Goal: Navigation & Orientation: Find specific page/section

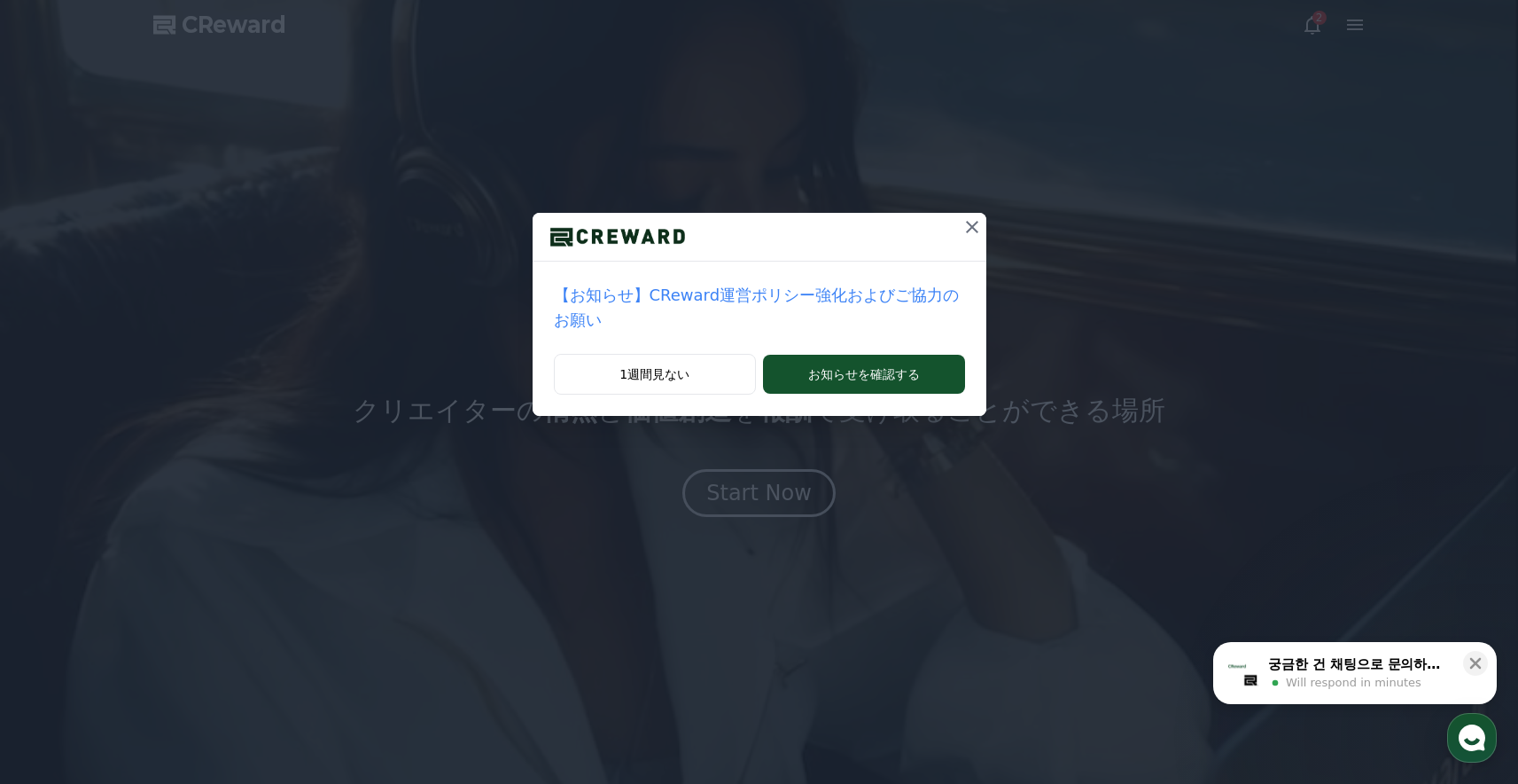
drag, startPoint x: 967, startPoint y: 226, endPoint x: 990, endPoint y: 183, distance: 48.8
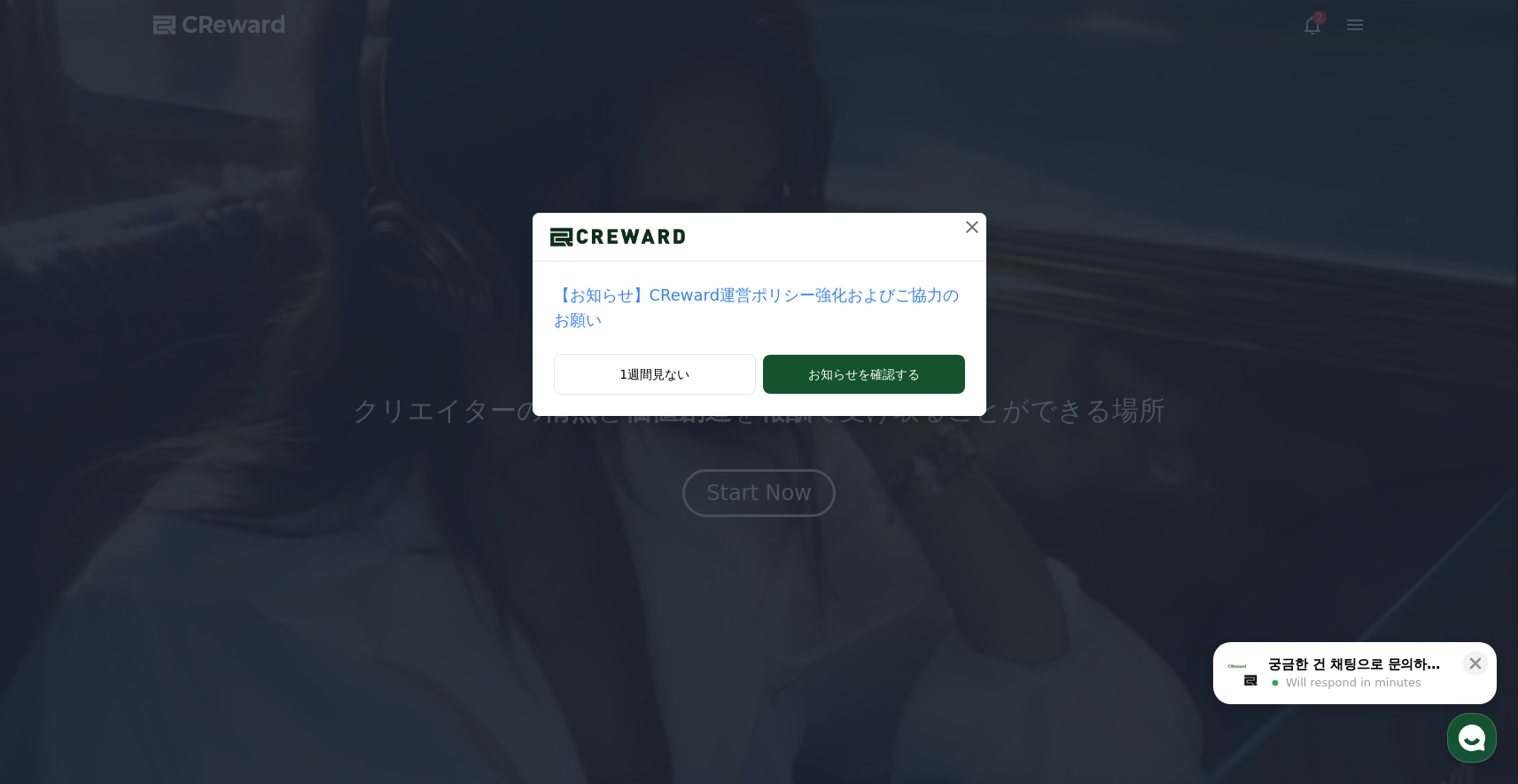
click at [966, 226] on icon at bounding box center [972, 227] width 22 height 22
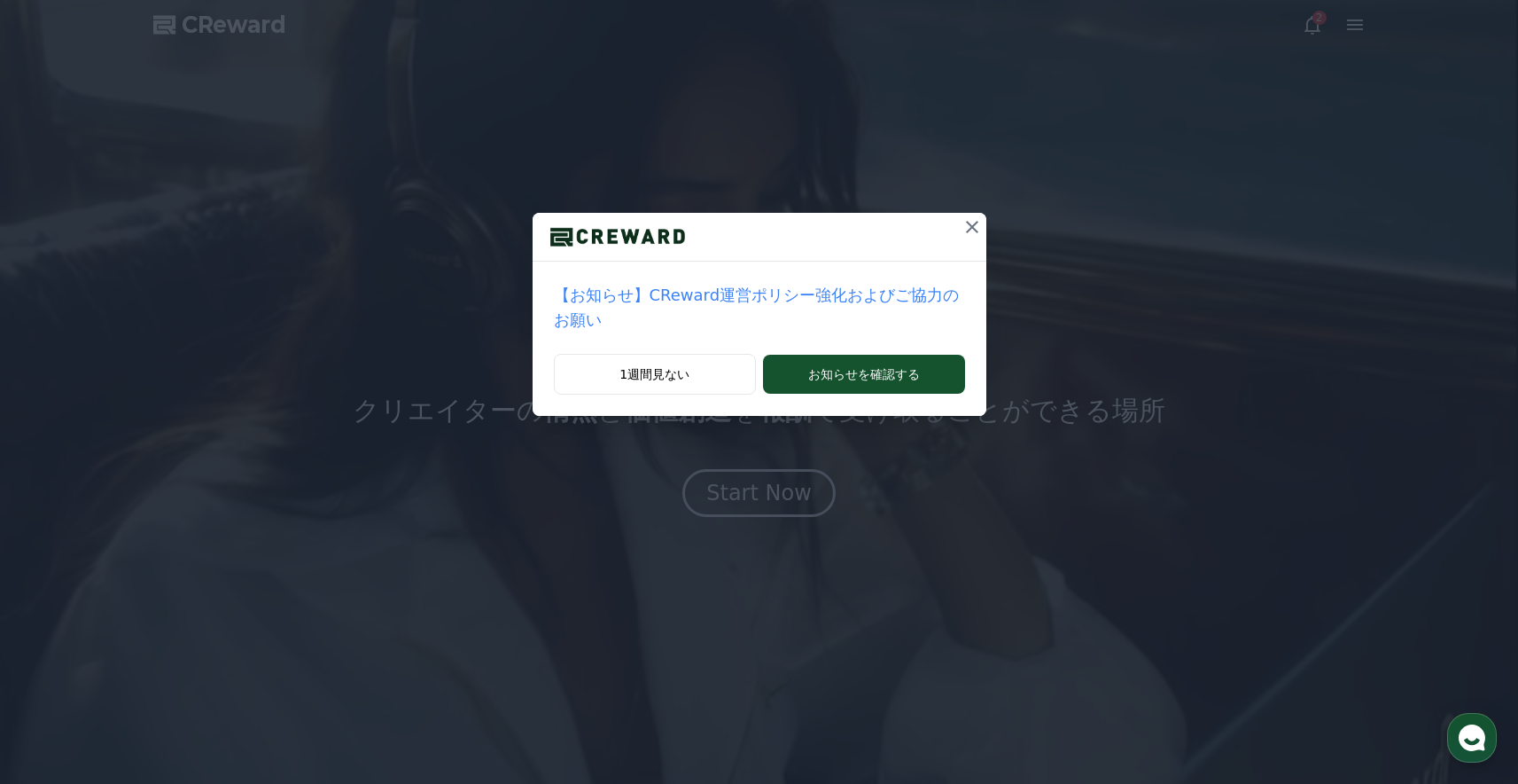
click at [974, 223] on icon at bounding box center [972, 226] width 13 height 13
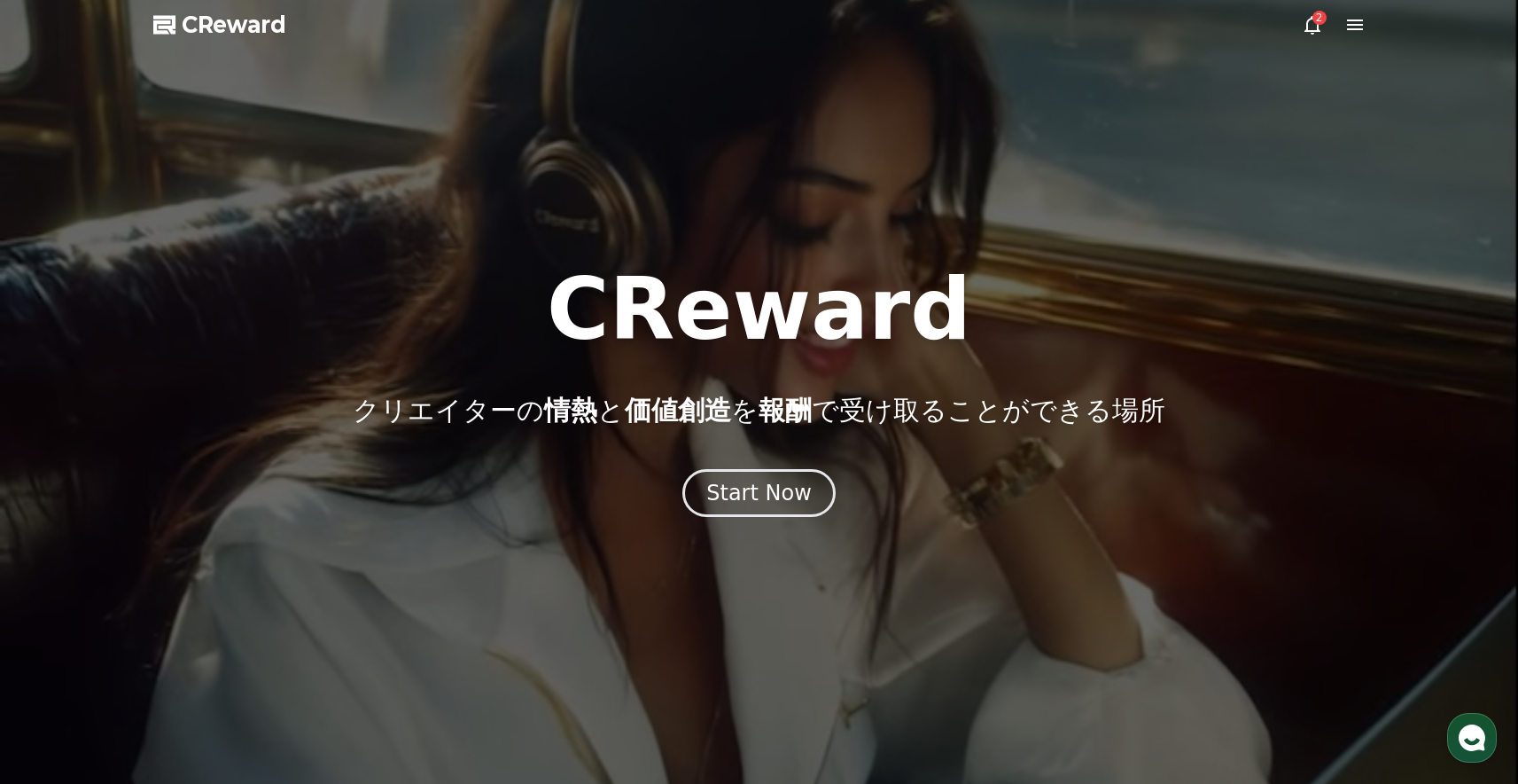
click at [1343, 38] on div at bounding box center [759, 392] width 1518 height 784
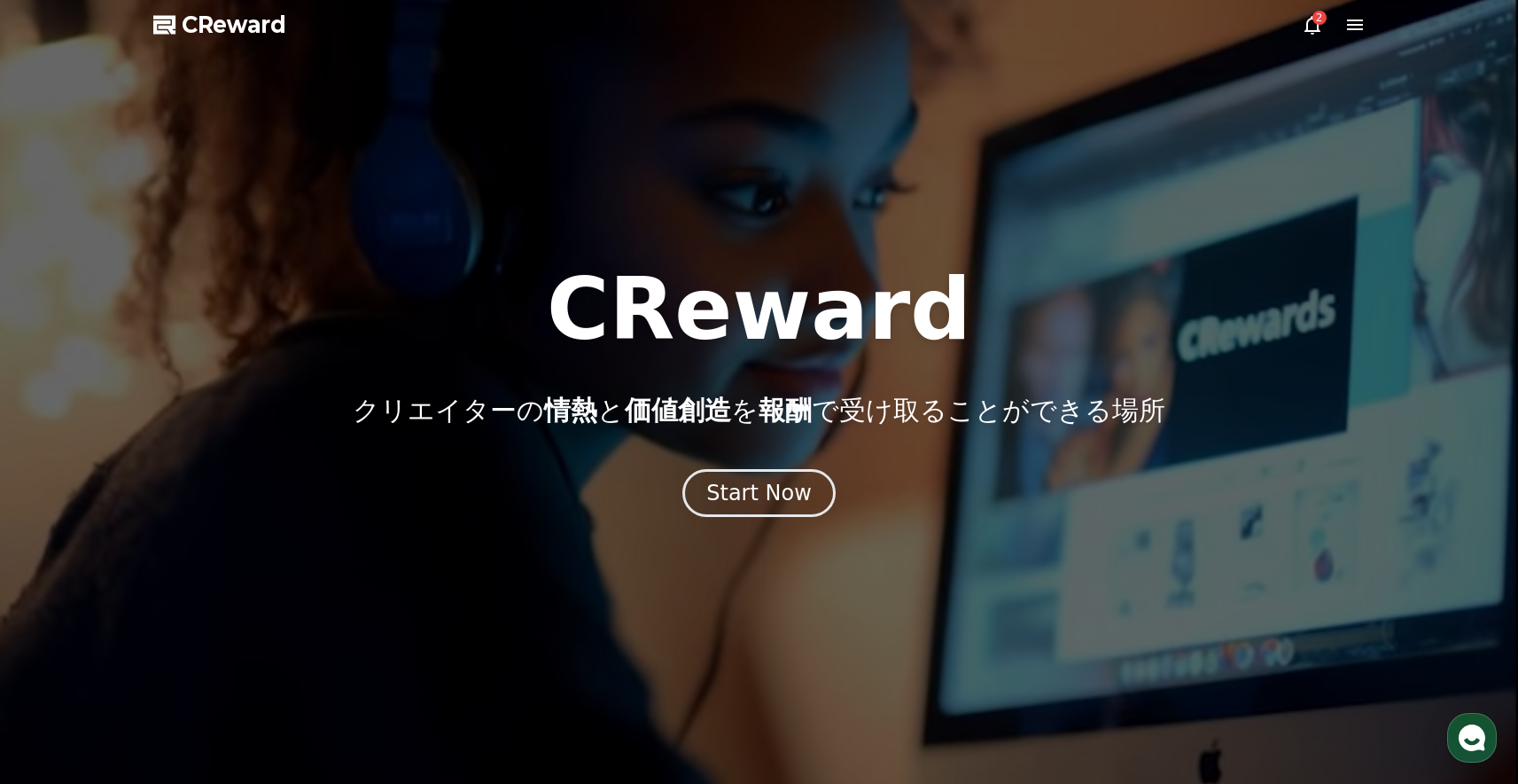
click at [1349, 27] on icon at bounding box center [1355, 24] width 22 height 22
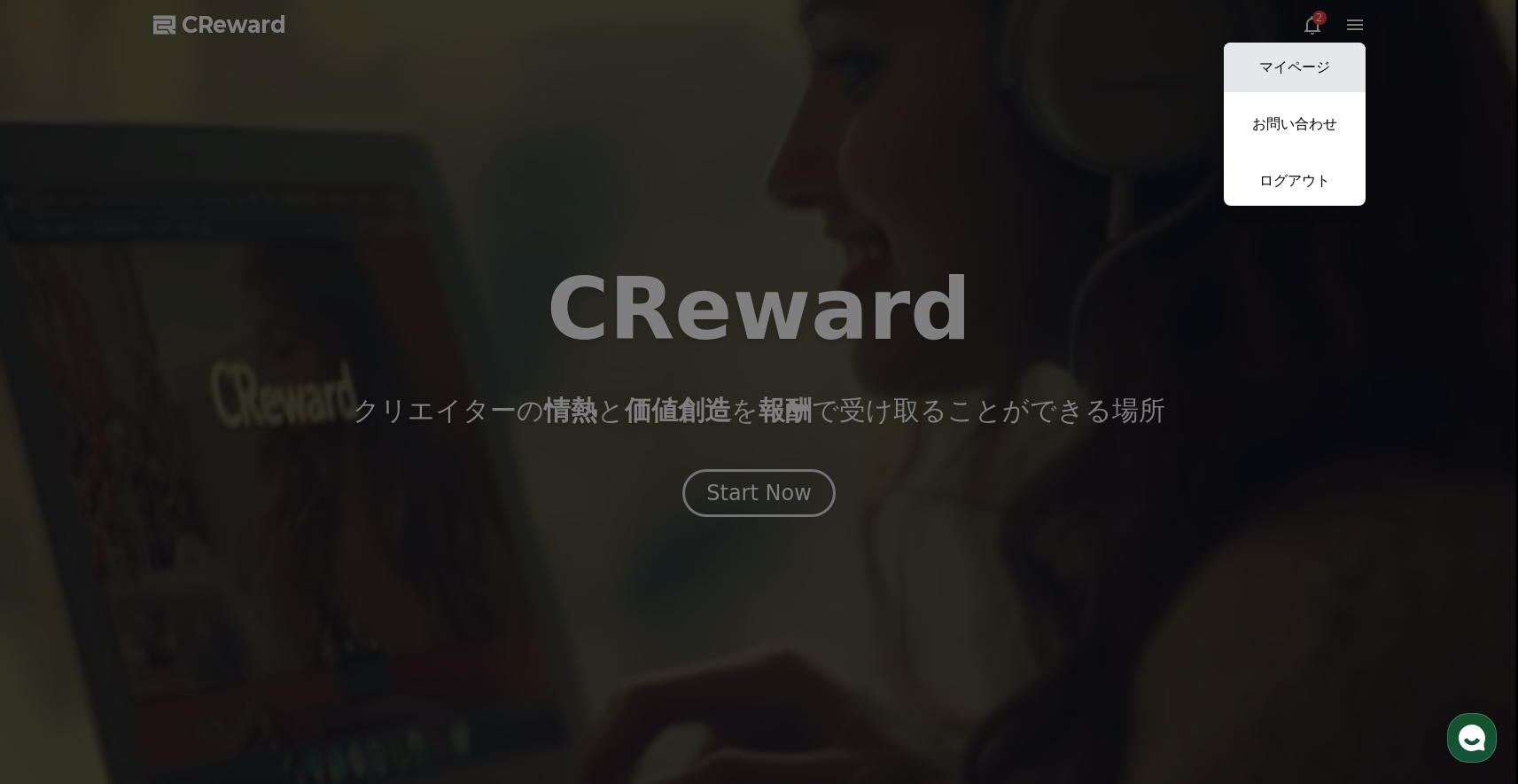
click at [1333, 60] on link "マイページ" at bounding box center [1295, 67] width 142 height 50
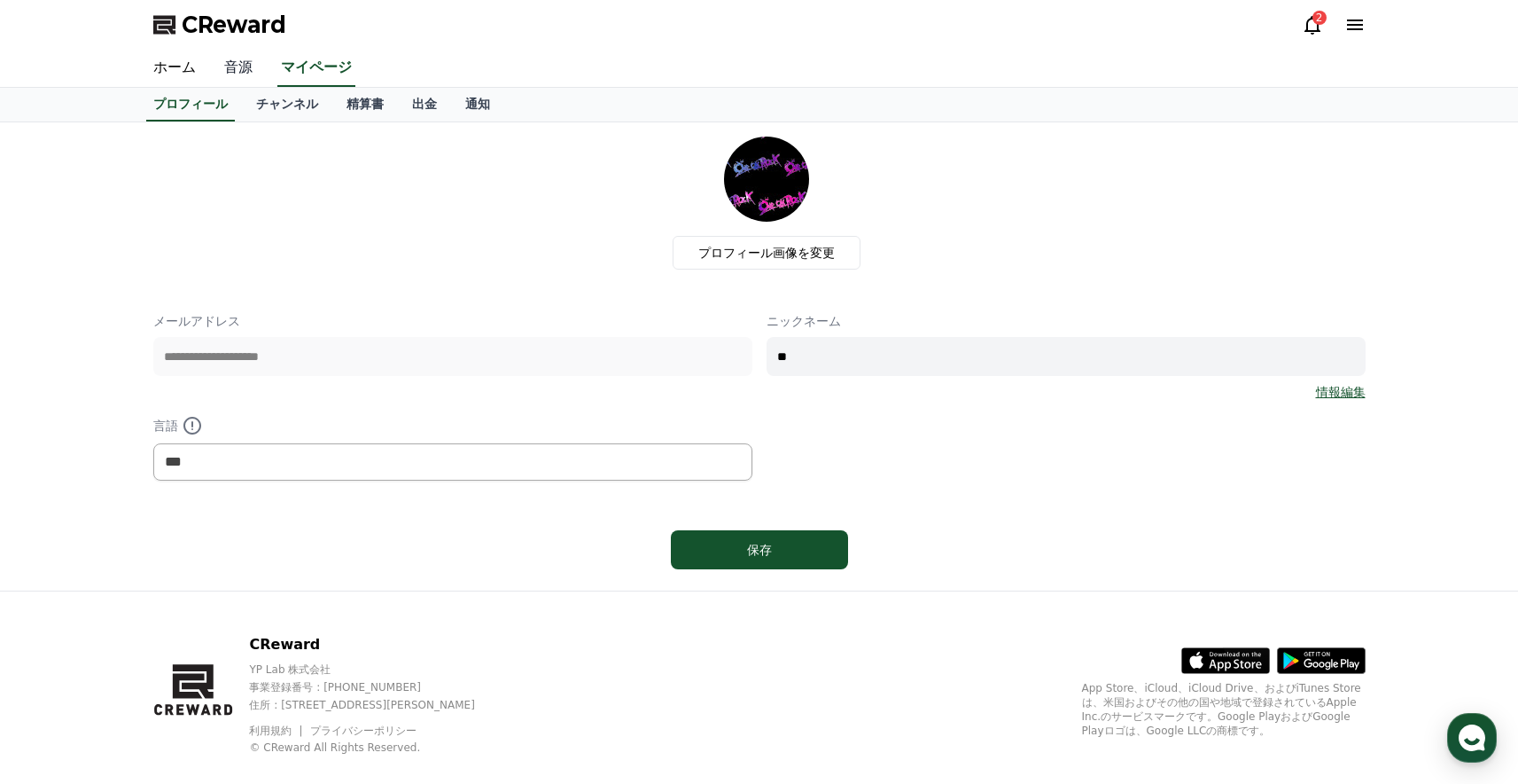
click at [230, 74] on link "音源" at bounding box center [238, 69] width 57 height 37
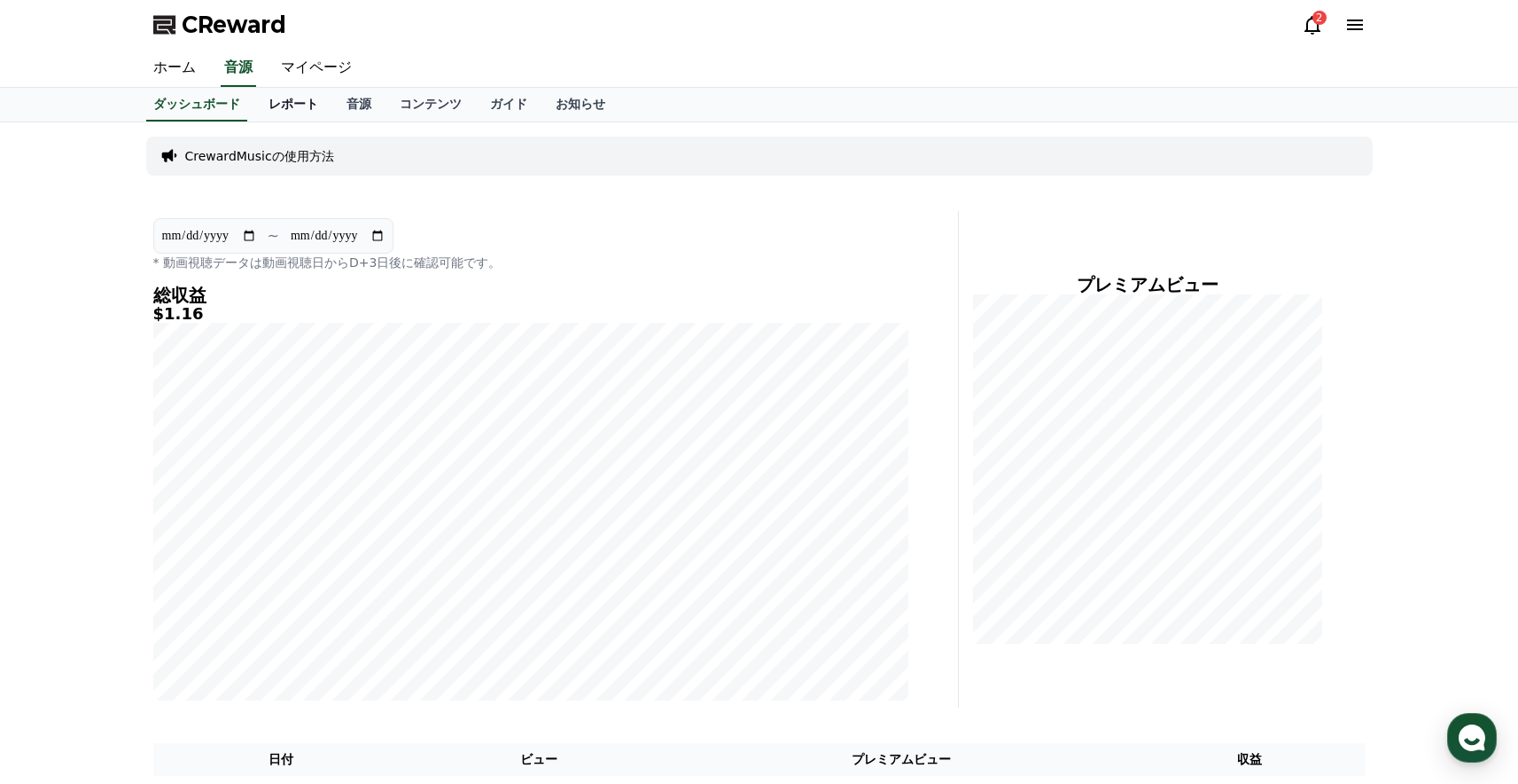
click at [294, 100] on link "レポート" at bounding box center [294, 105] width 78 height 33
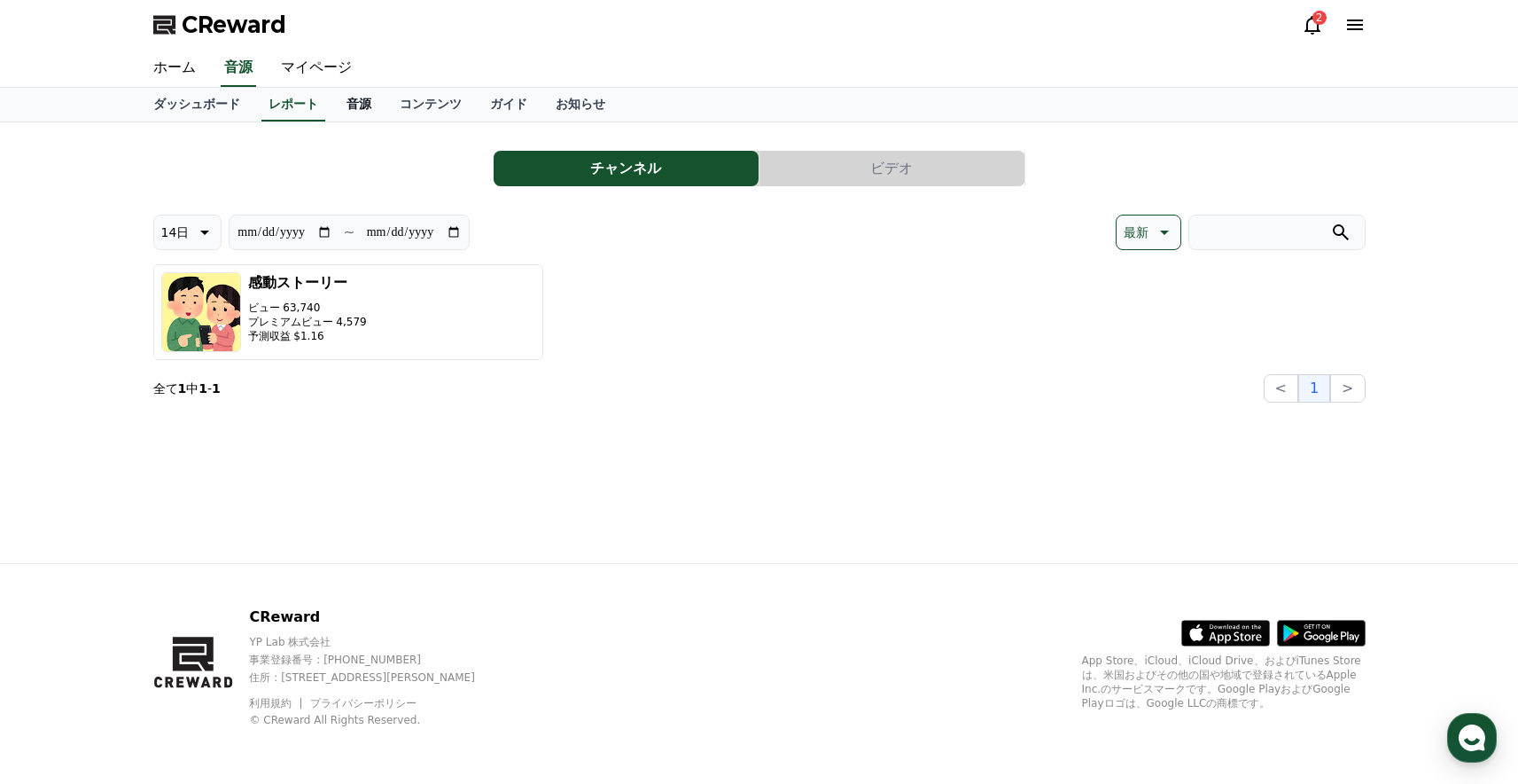
click at [367, 105] on link "音源" at bounding box center [359, 105] width 53 height 33
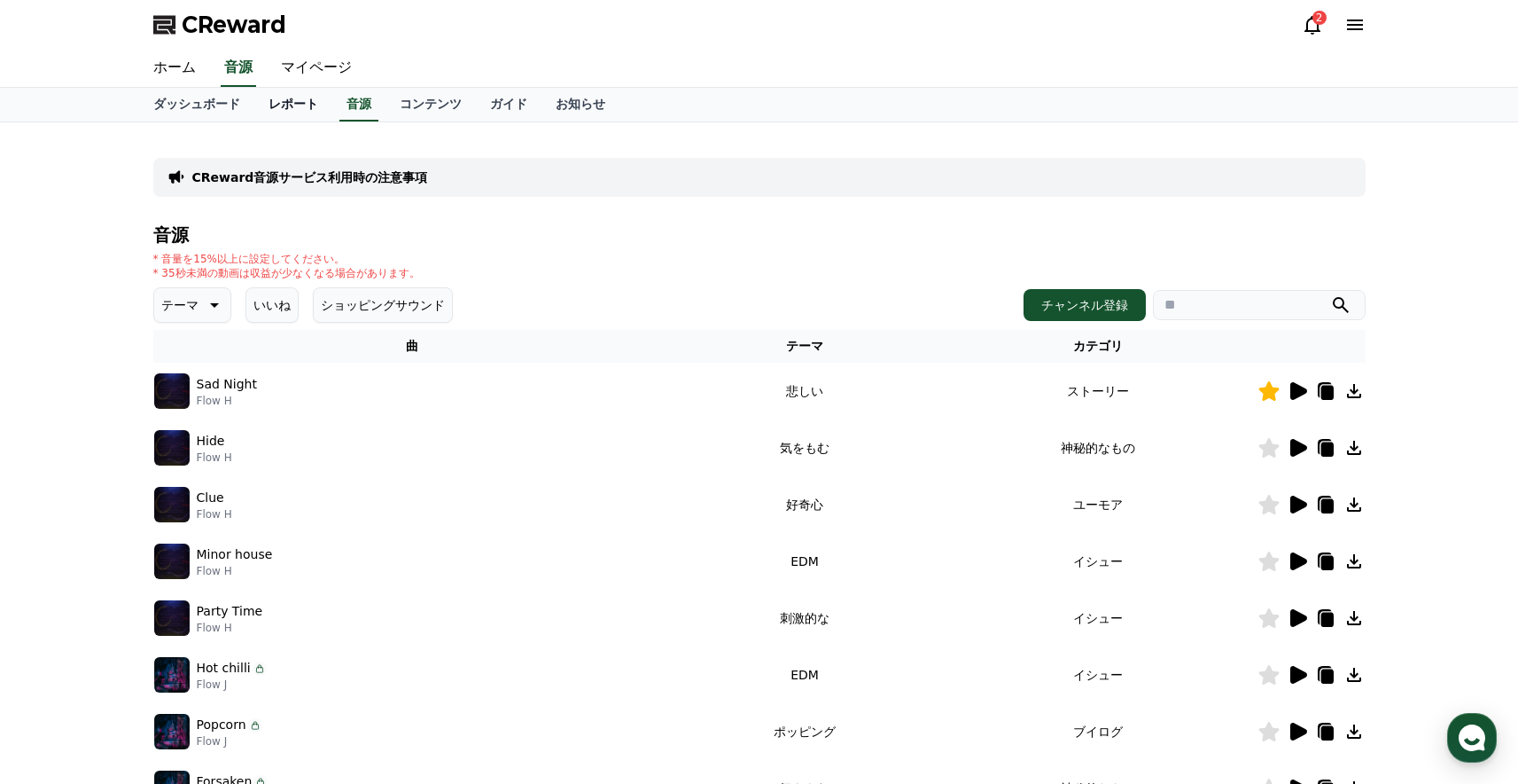
click at [306, 105] on link "レポート" at bounding box center [294, 105] width 78 height 33
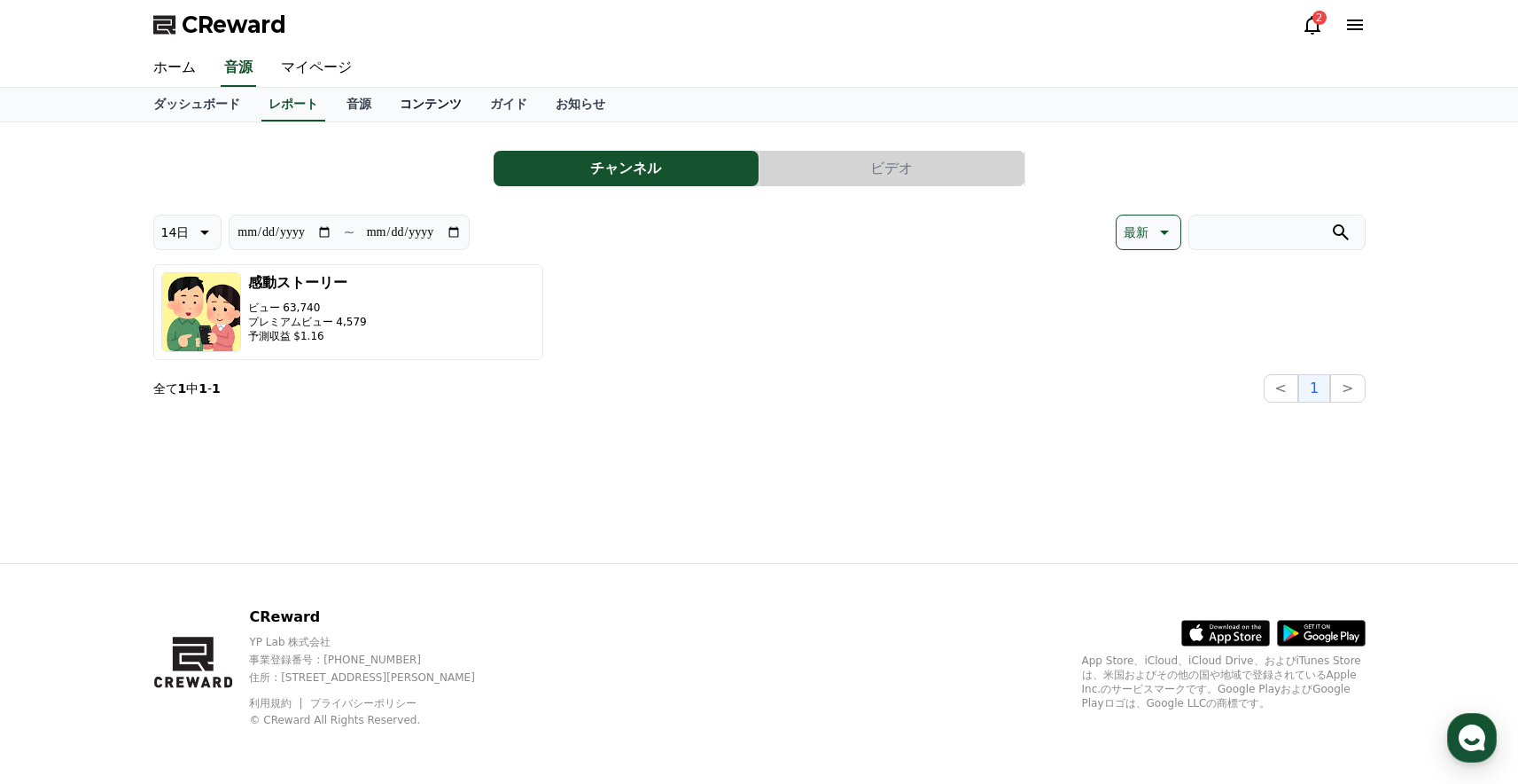
click at [436, 107] on link "コンテンツ" at bounding box center [430, 105] width 90 height 33
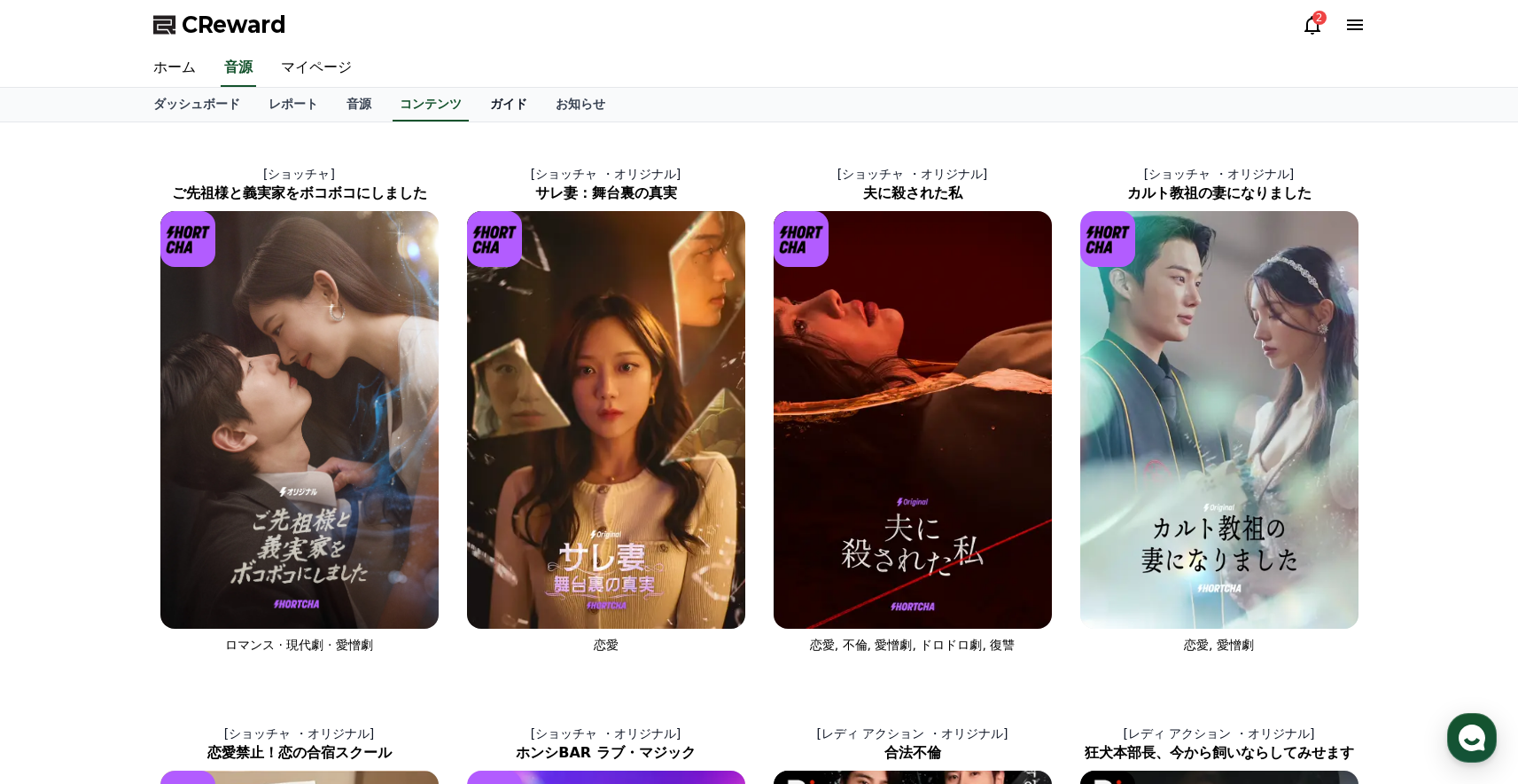
click at [494, 109] on link "ガイド" at bounding box center [509, 105] width 66 height 33
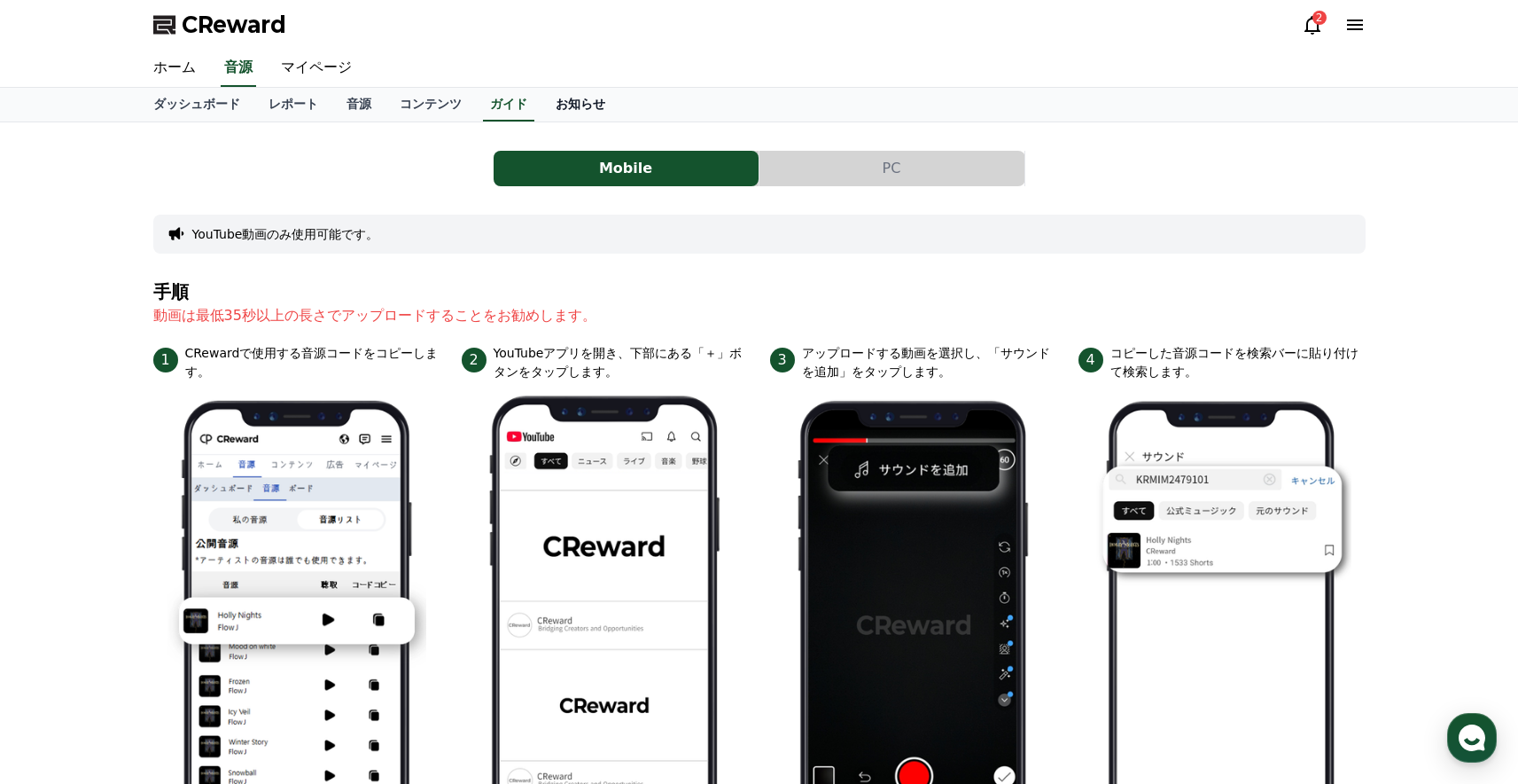
click at [589, 112] on link "お知らせ" at bounding box center [581, 105] width 78 height 33
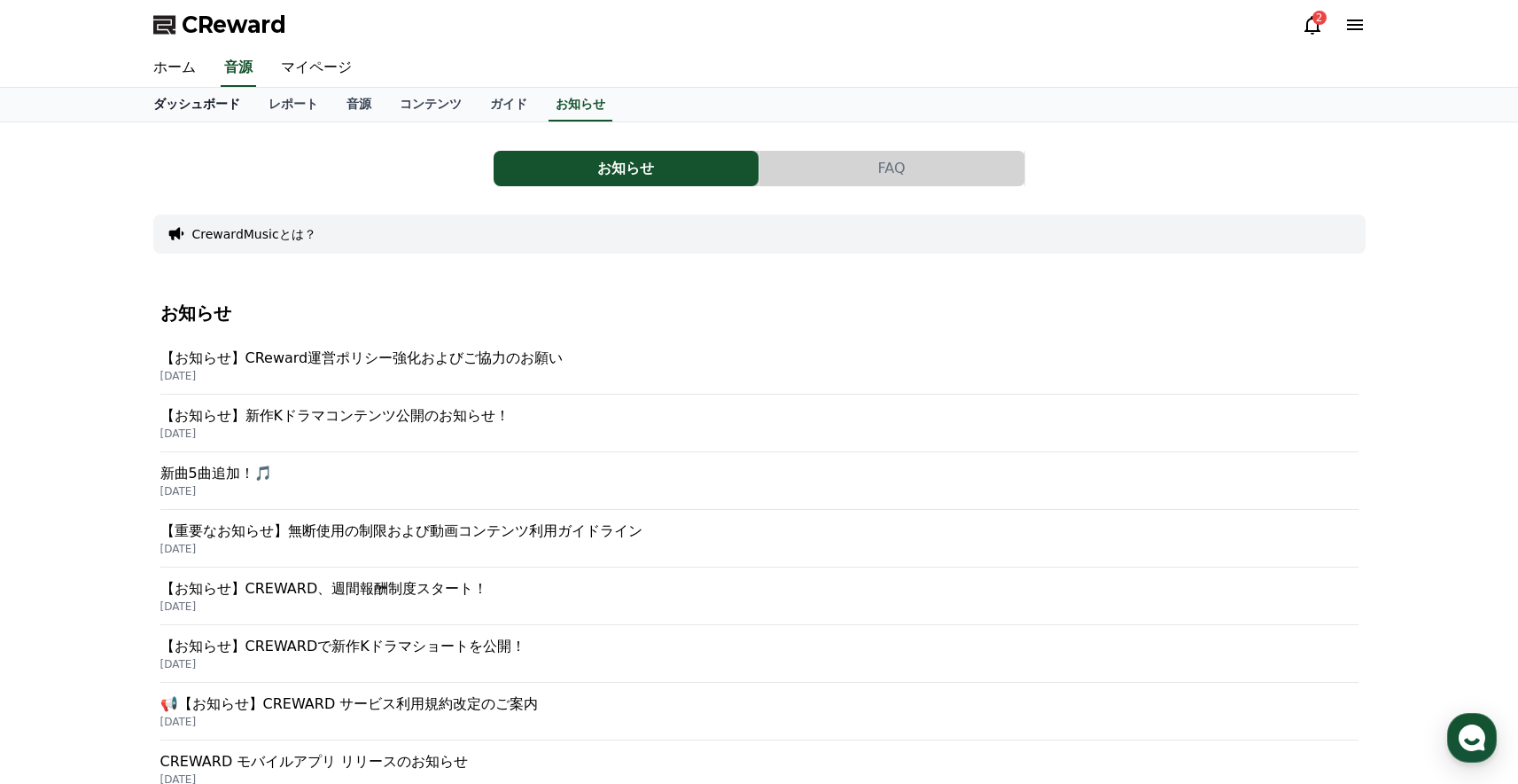
click at [176, 105] on link "ダッシュボード" at bounding box center [197, 105] width 116 height 33
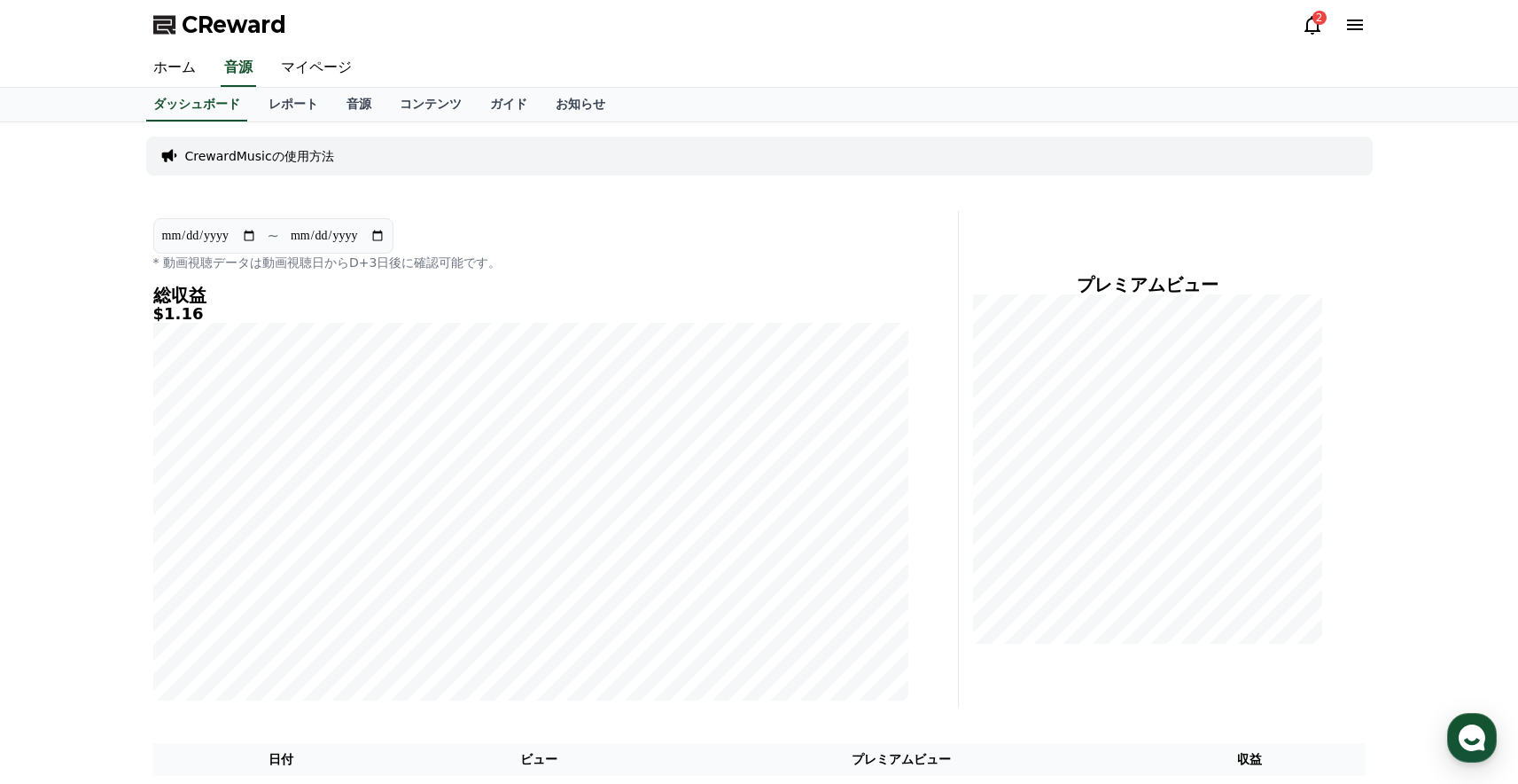
click at [1309, 19] on icon at bounding box center [1312, 24] width 16 height 19
